Goal: Check status: Check status

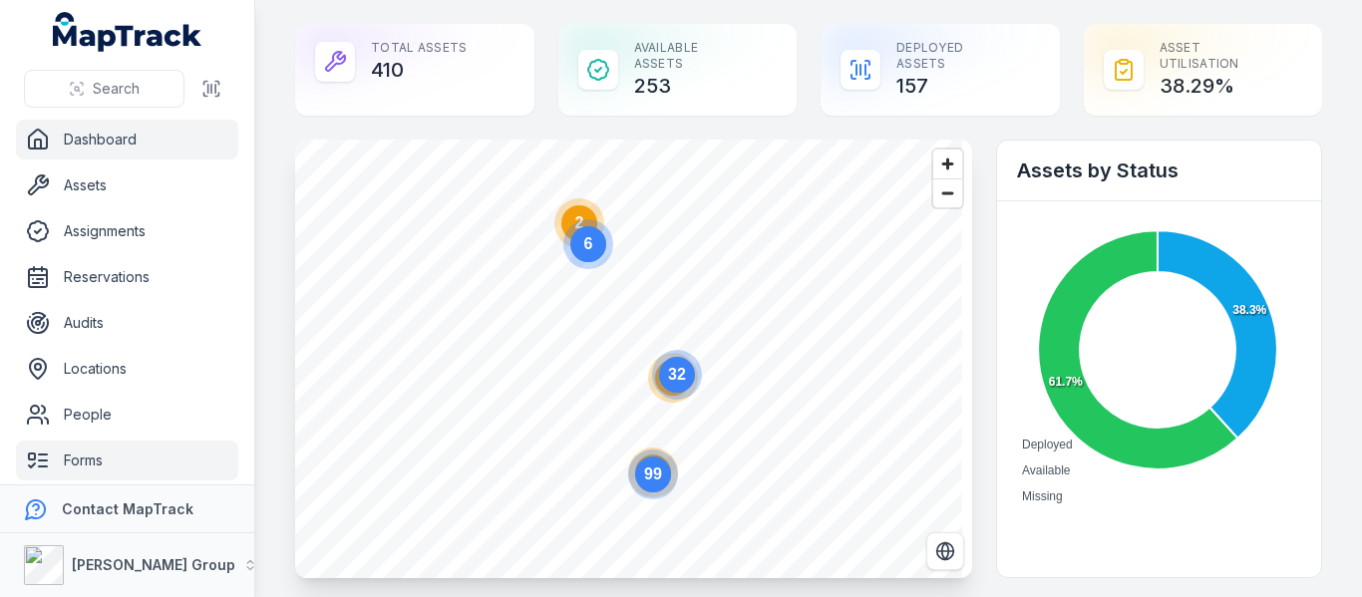
click at [96, 460] on link "Forms" at bounding box center [127, 461] width 222 height 40
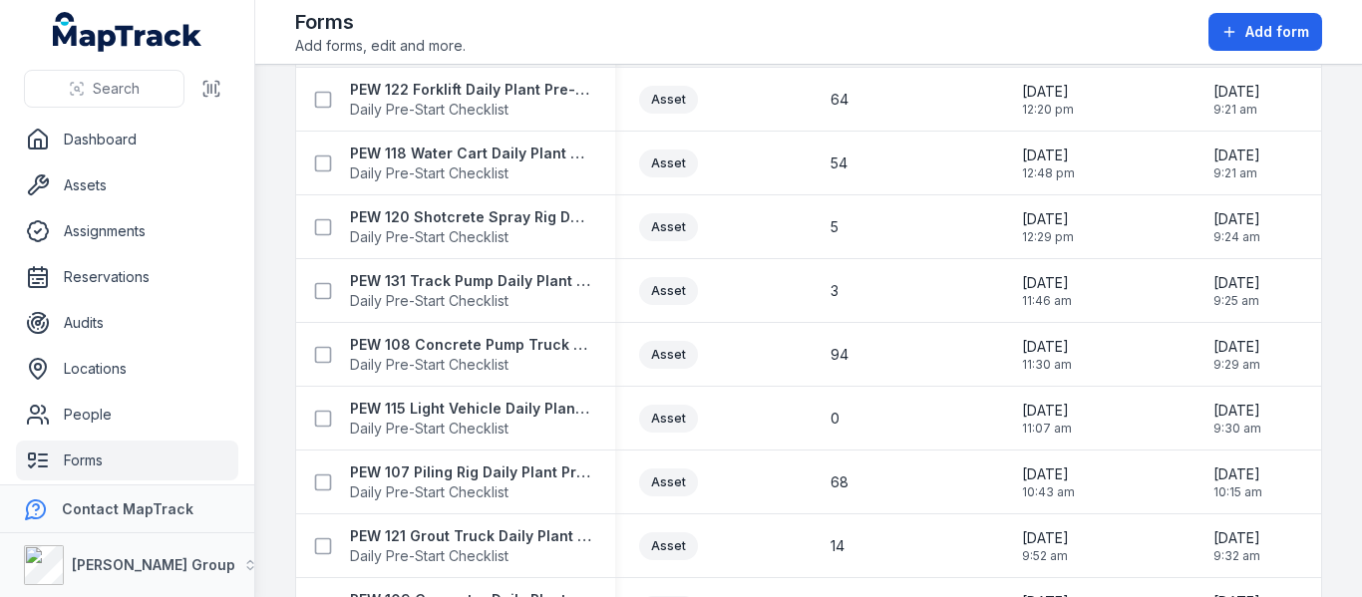
scroll to position [1500, 0]
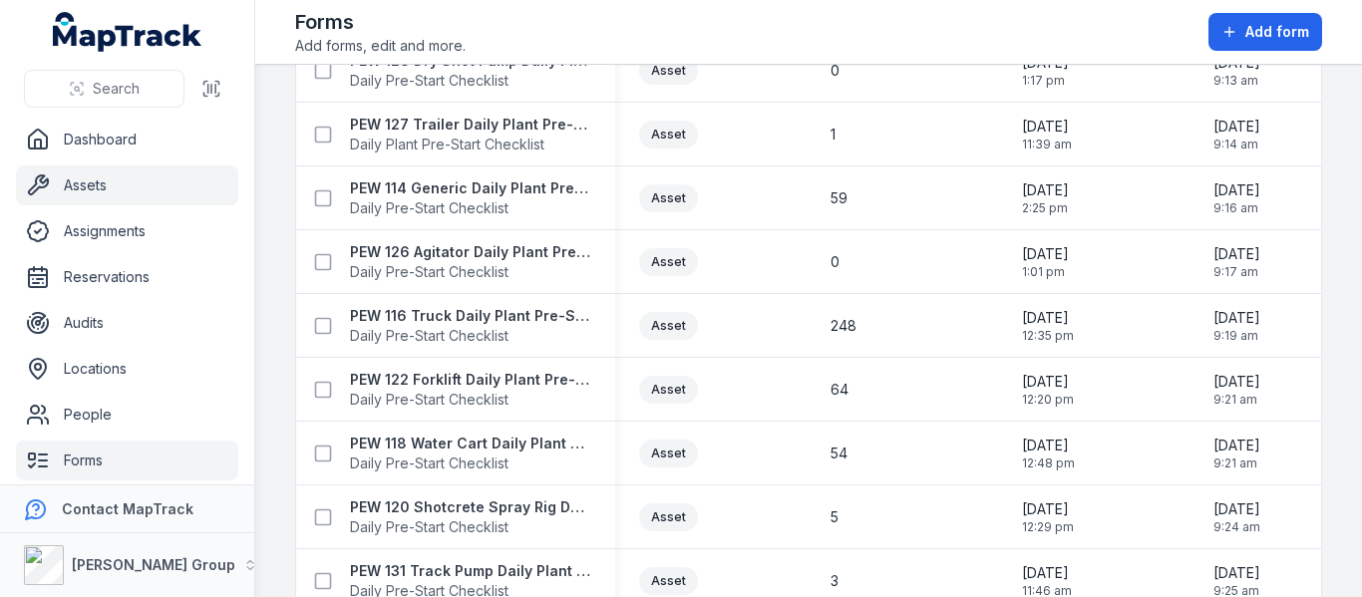
click at [96, 177] on link "Assets" at bounding box center [127, 186] width 222 height 40
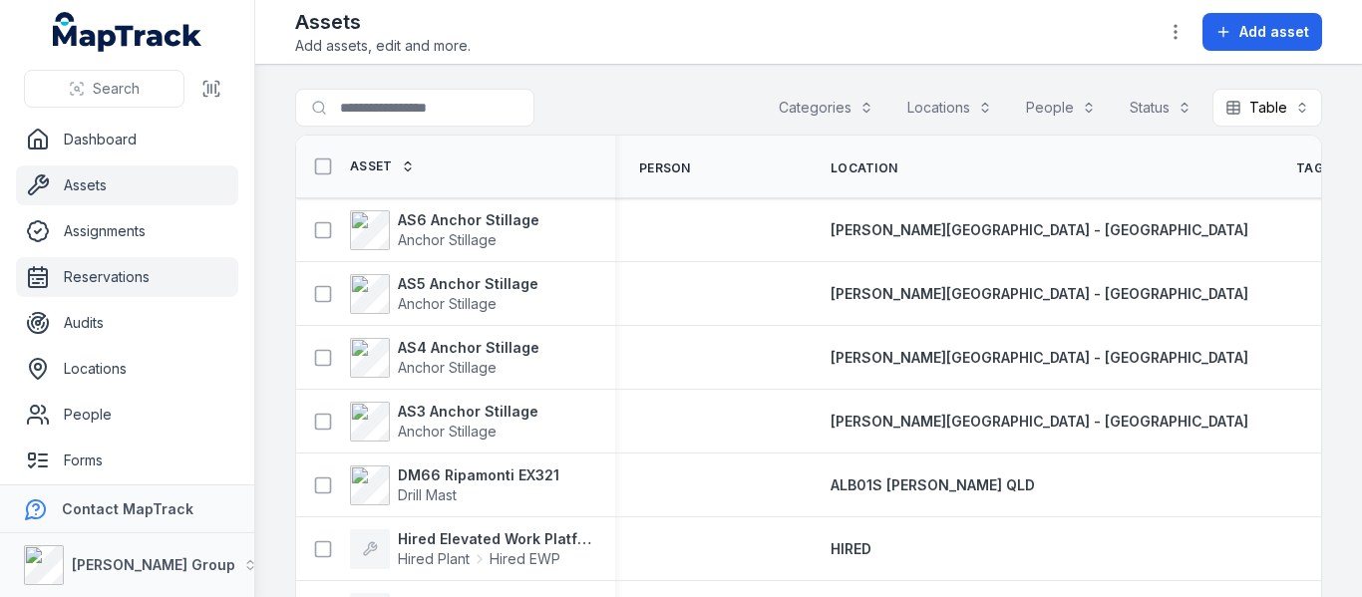
click at [114, 277] on link "Reservations" at bounding box center [127, 277] width 222 height 40
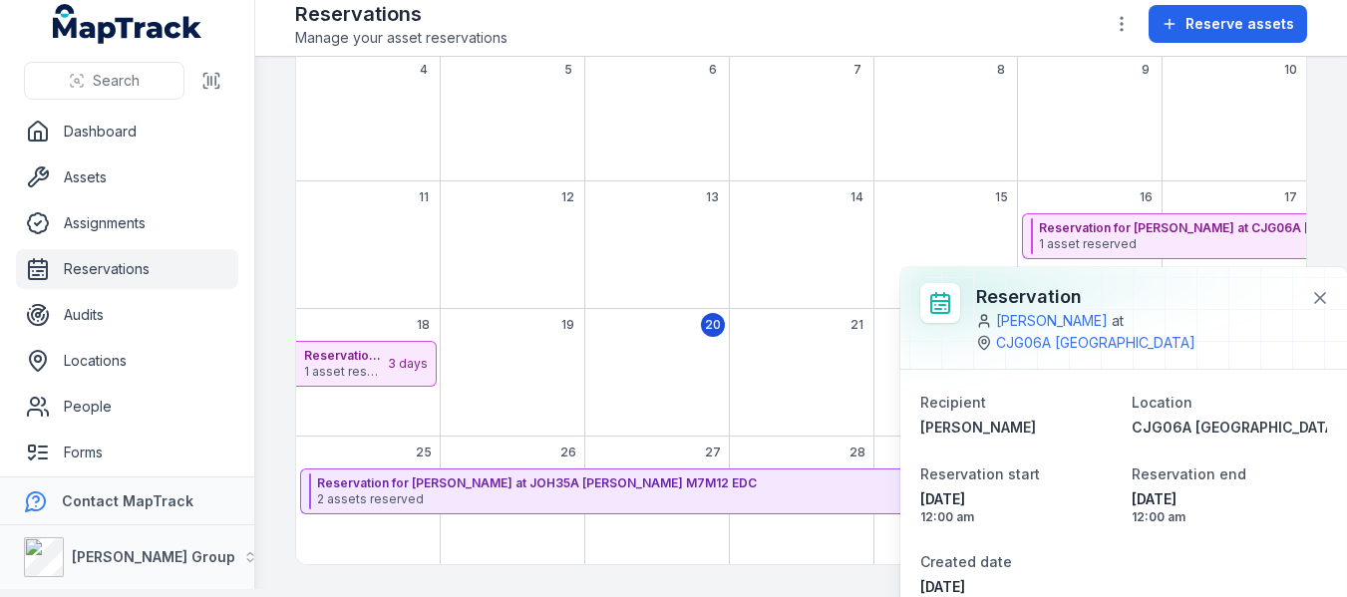
scroll to position [16, 0]
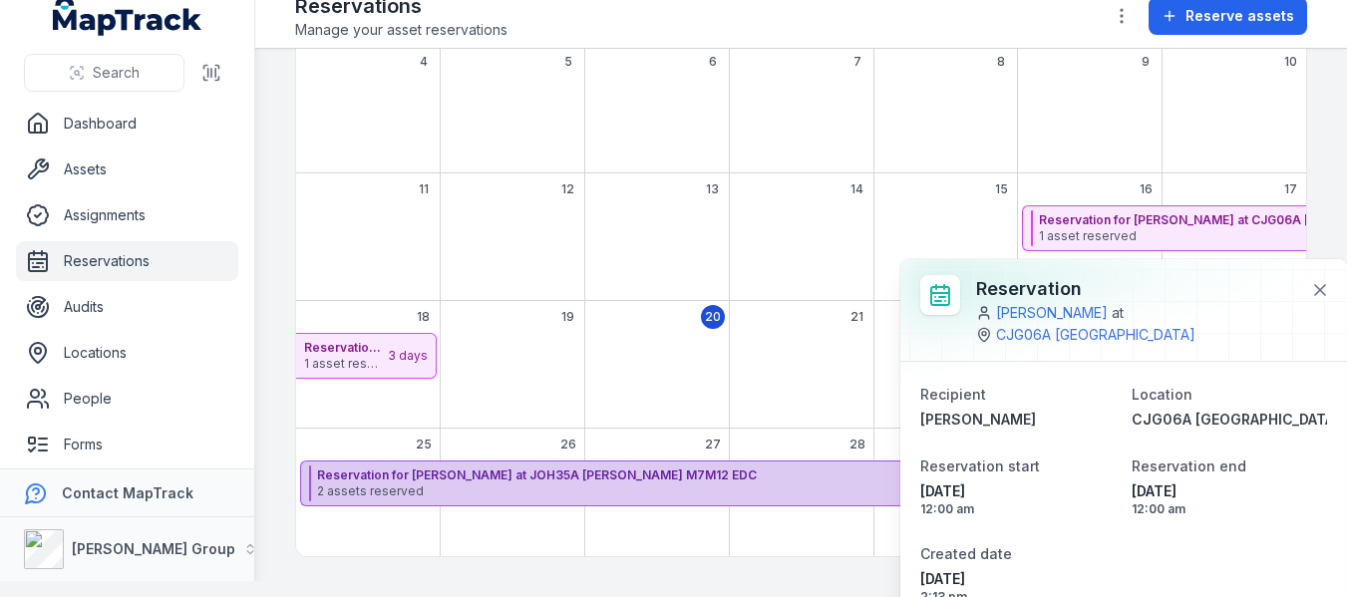
click at [473, 483] on strong "Reservation for [PERSON_NAME] at JOH35A [PERSON_NAME] M7M12 EDC" at bounding box center [782, 476] width 931 height 16
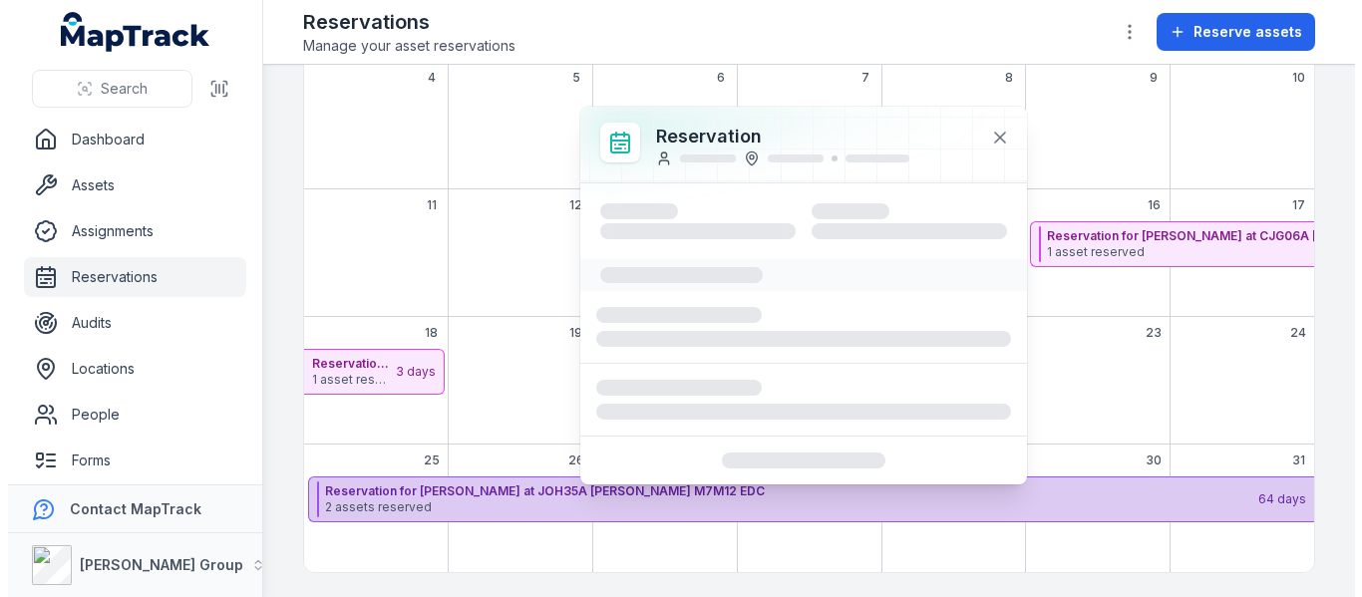
scroll to position [0, 0]
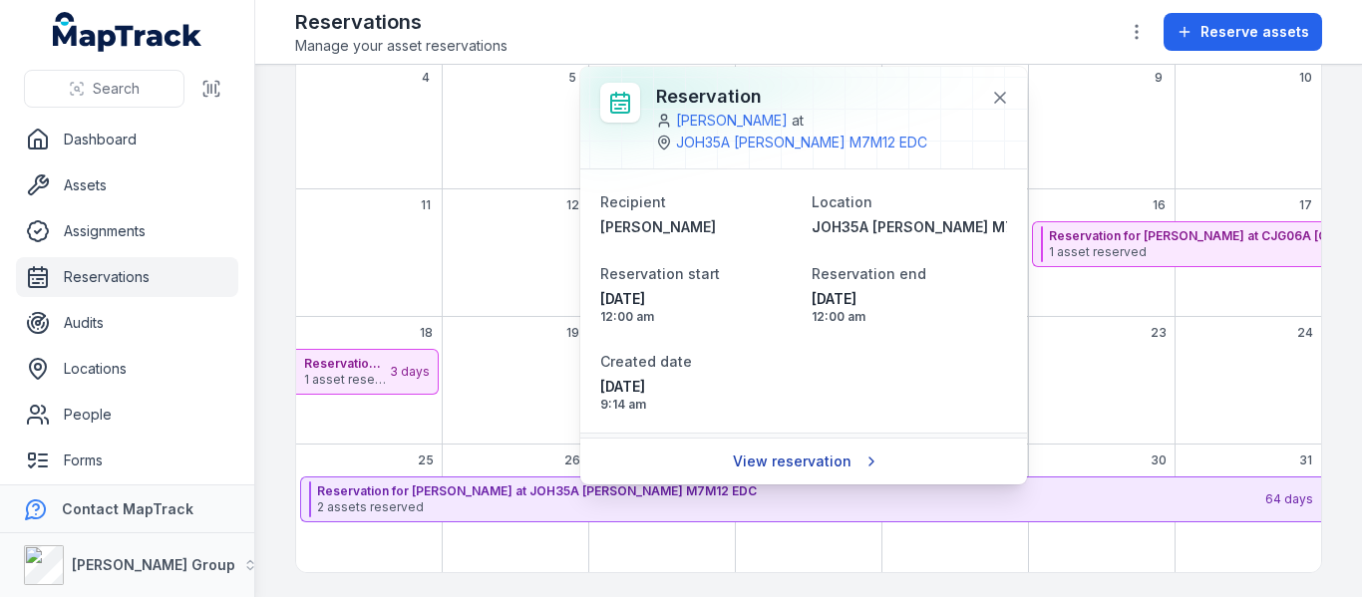
click at [769, 452] on link "View reservation" at bounding box center [804, 462] width 169 height 38
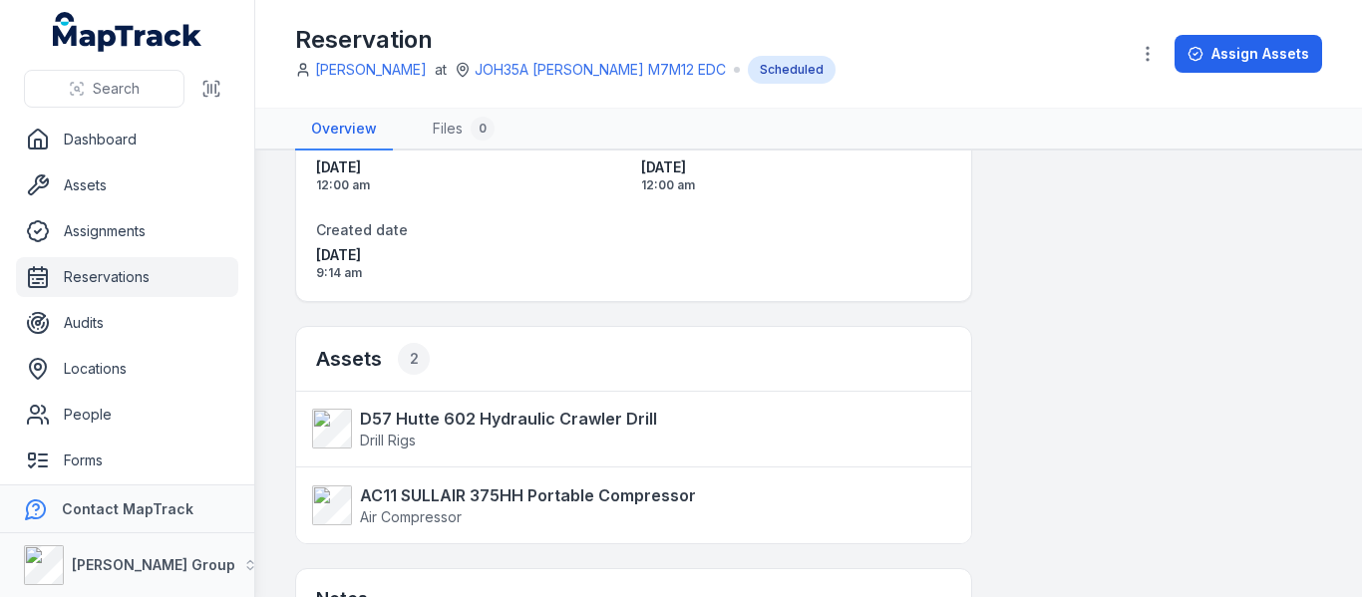
scroll to position [199, 0]
